Goal: Find specific page/section: Find specific page/section

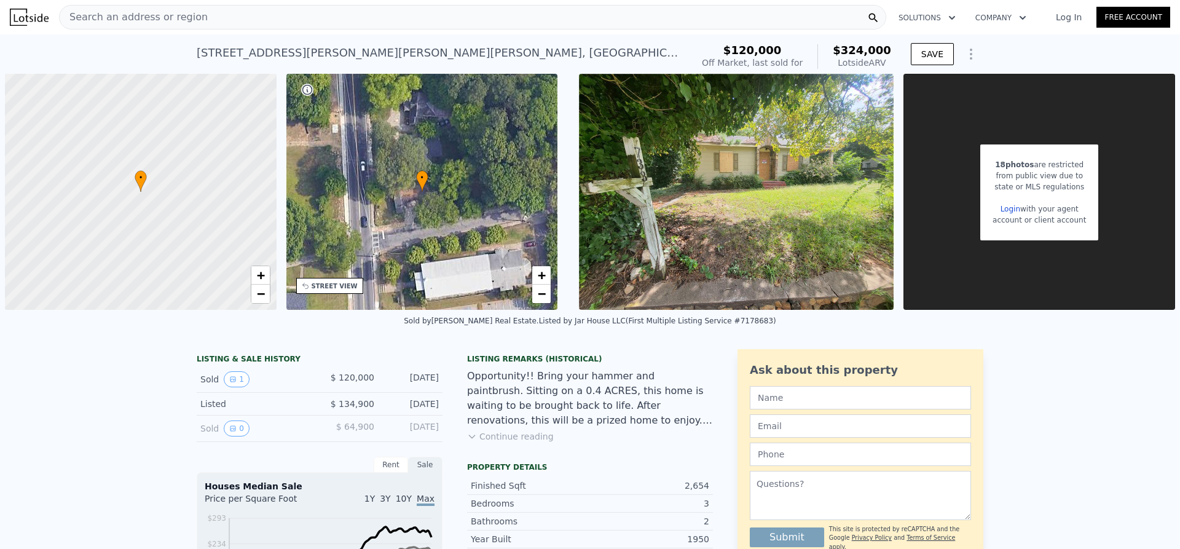
click at [226, 19] on div "Search an address or region" at bounding box center [472, 17] width 827 height 25
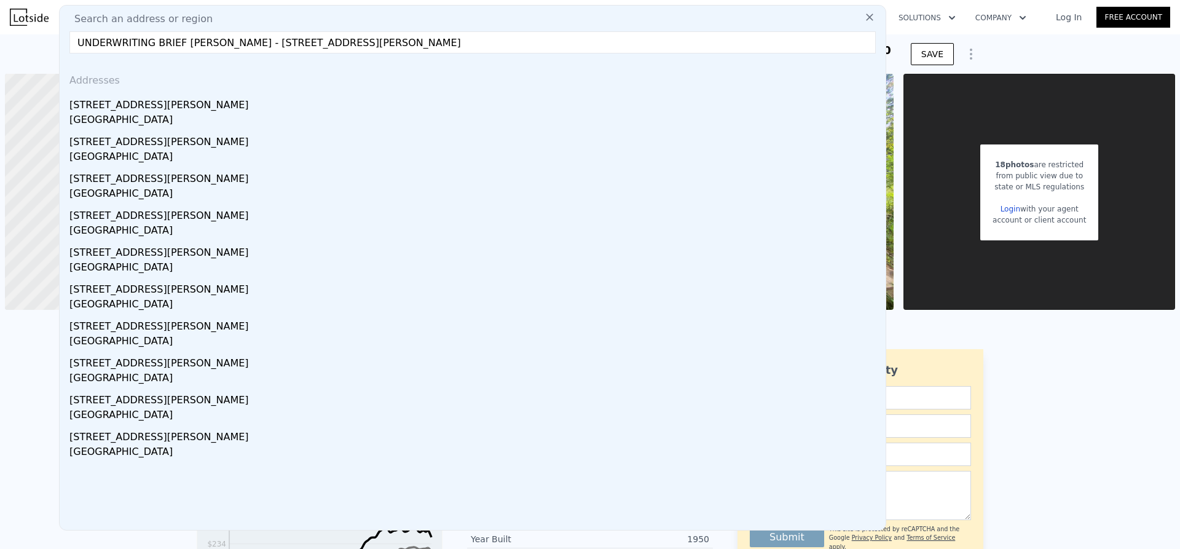
drag, startPoint x: 218, startPoint y: 43, endPoint x: 43, endPoint y: 57, distance: 175.1
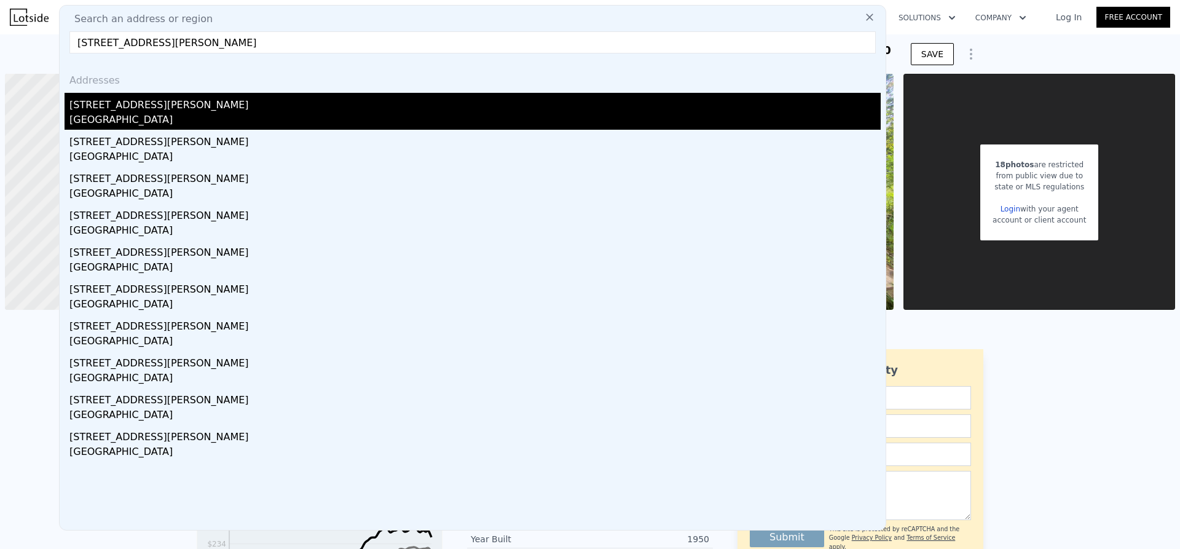
type input "[STREET_ADDRESS][PERSON_NAME]"
click at [103, 112] on div "[GEOGRAPHIC_DATA]" at bounding box center [474, 120] width 811 height 17
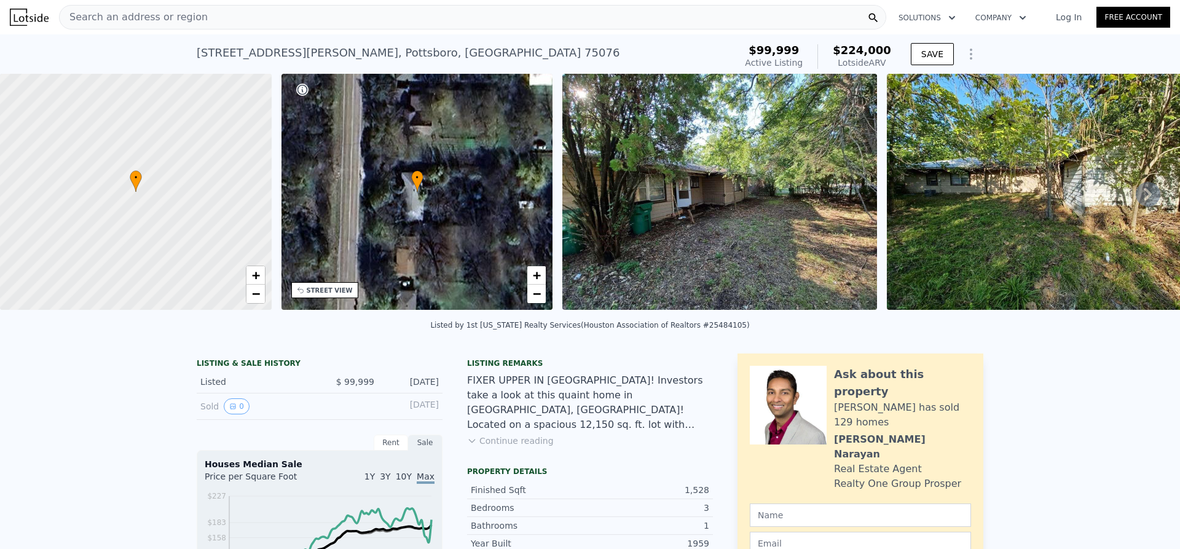
click at [242, 18] on div "Search an address or region" at bounding box center [472, 17] width 827 height 25
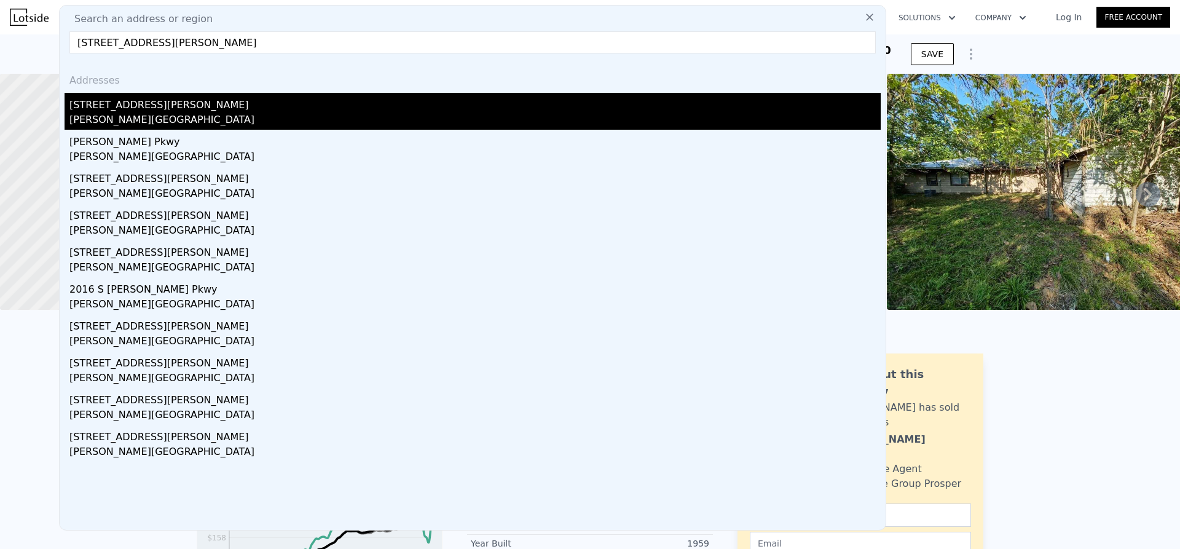
type input "[STREET_ADDRESS][PERSON_NAME]"
click at [125, 103] on div "[STREET_ADDRESS][PERSON_NAME]" at bounding box center [474, 103] width 811 height 20
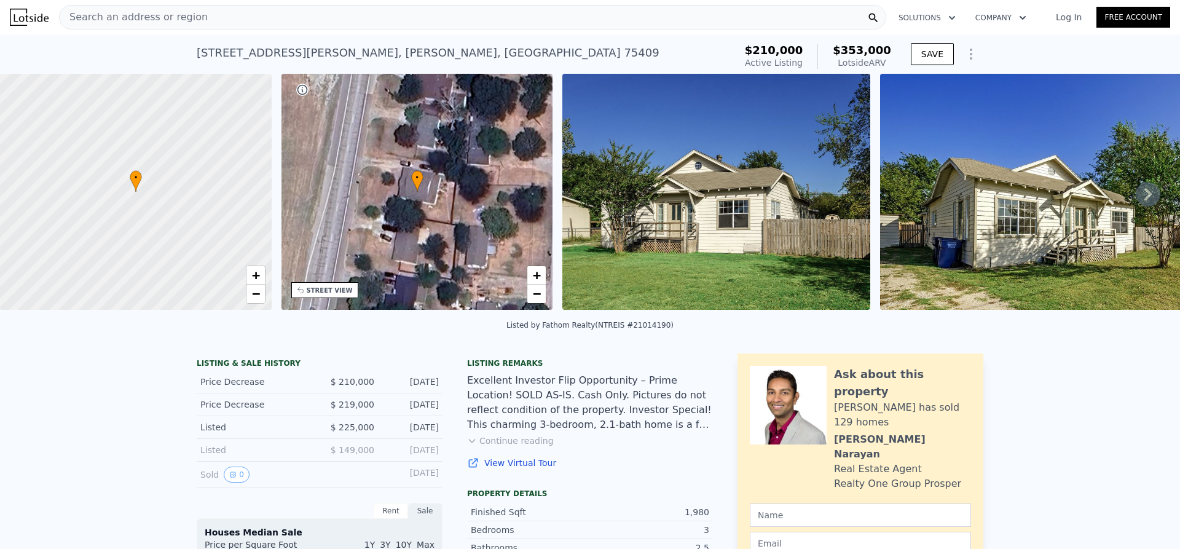
click at [228, 25] on div "Search an address or region" at bounding box center [472, 17] width 827 height 25
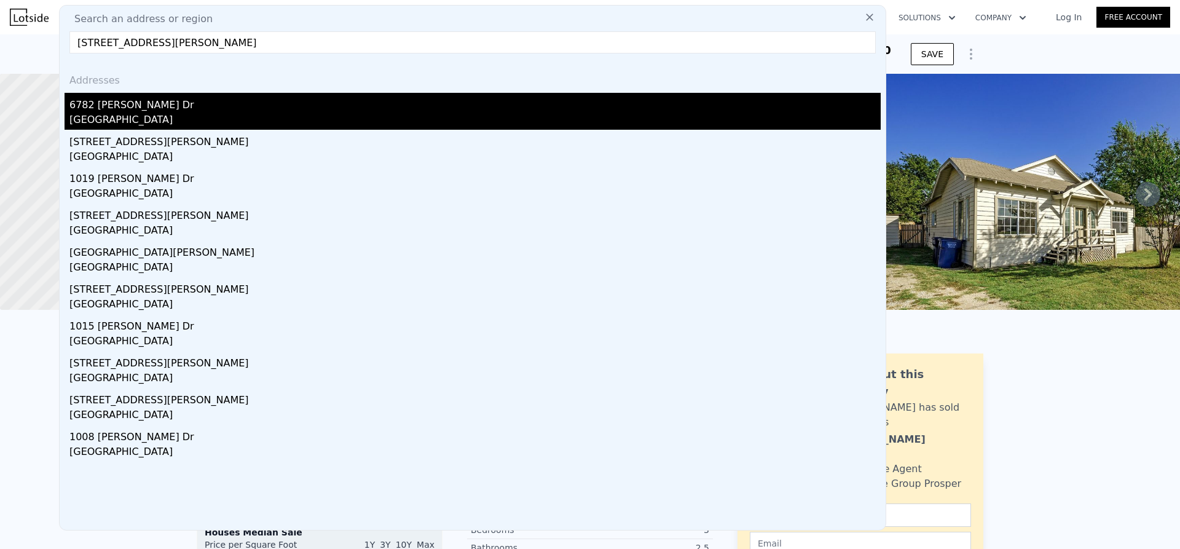
type input "[STREET_ADDRESS][PERSON_NAME]"
click at [123, 109] on div "6782 [PERSON_NAME] Dr" at bounding box center [474, 103] width 811 height 20
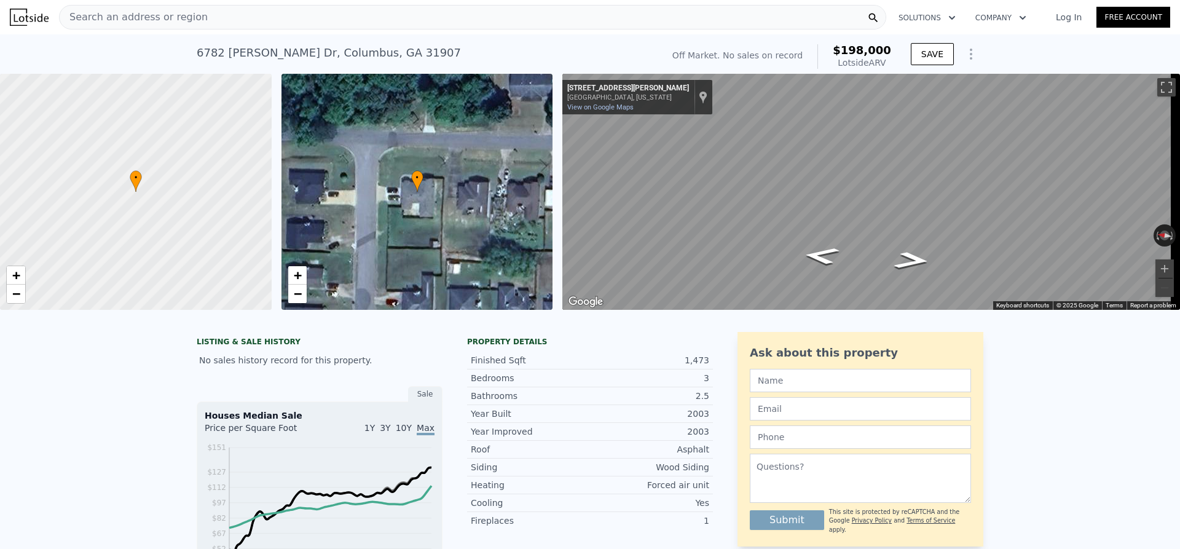
click at [240, 20] on div "Search an address or region" at bounding box center [472, 17] width 827 height 25
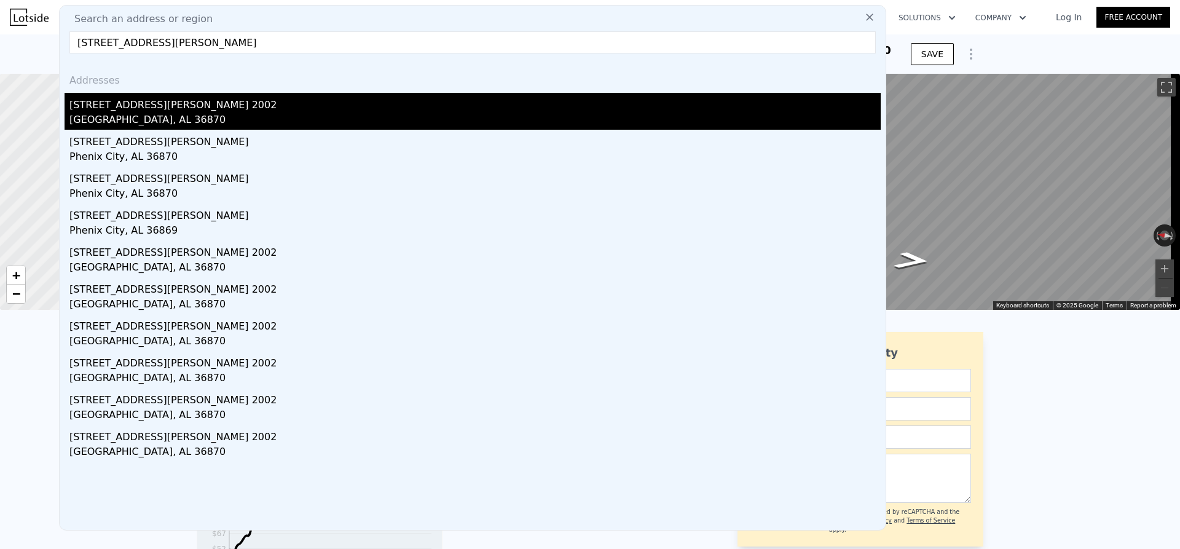
type input "[STREET_ADDRESS][PERSON_NAME]"
click at [106, 108] on div "[STREET_ADDRESS][PERSON_NAME] 2002" at bounding box center [474, 103] width 811 height 20
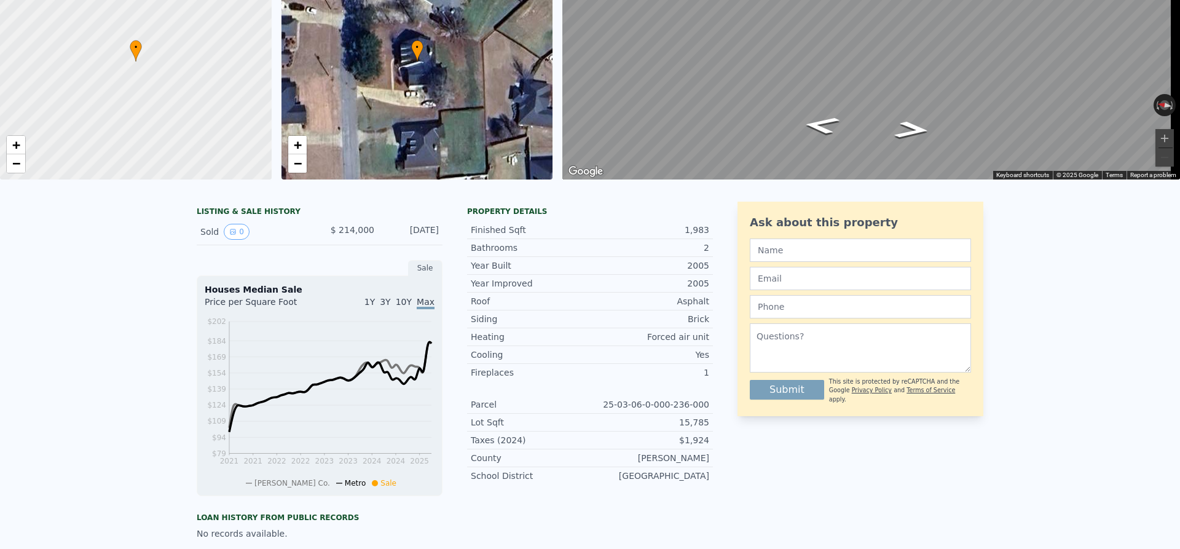
scroll to position [4, 0]
